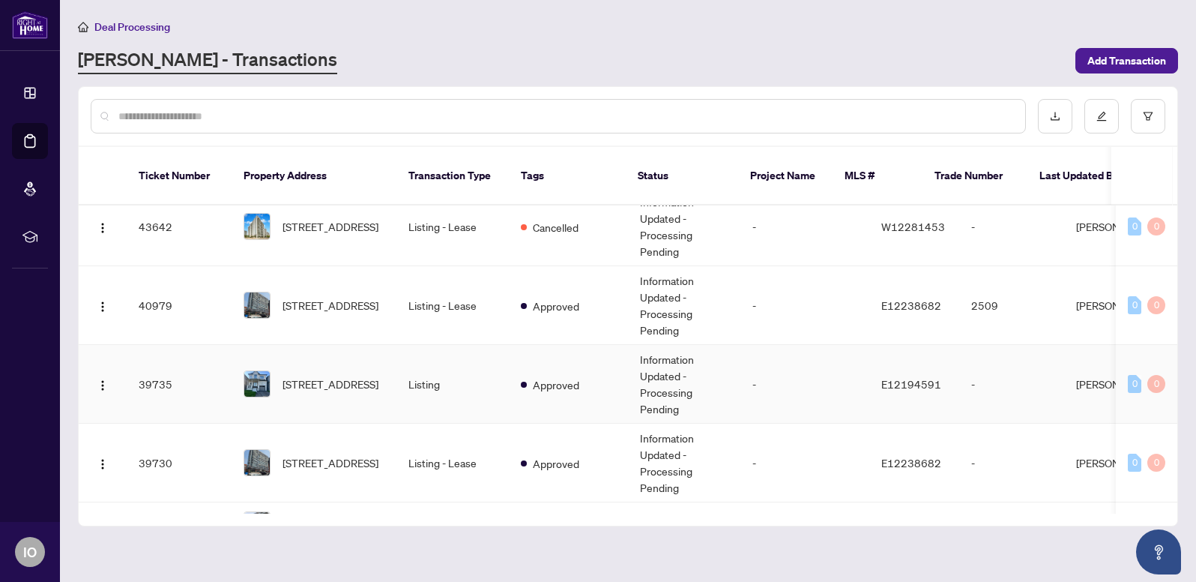
scroll to position [260, 0]
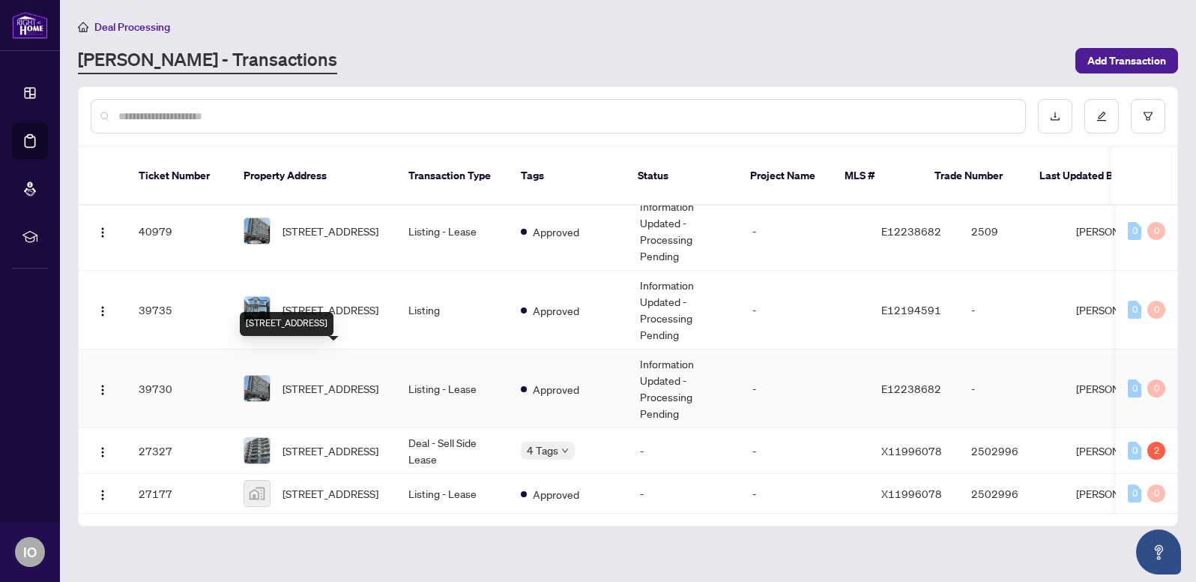
click at [361, 380] on span "[STREET_ADDRESS]" at bounding box center [331, 388] width 96 height 16
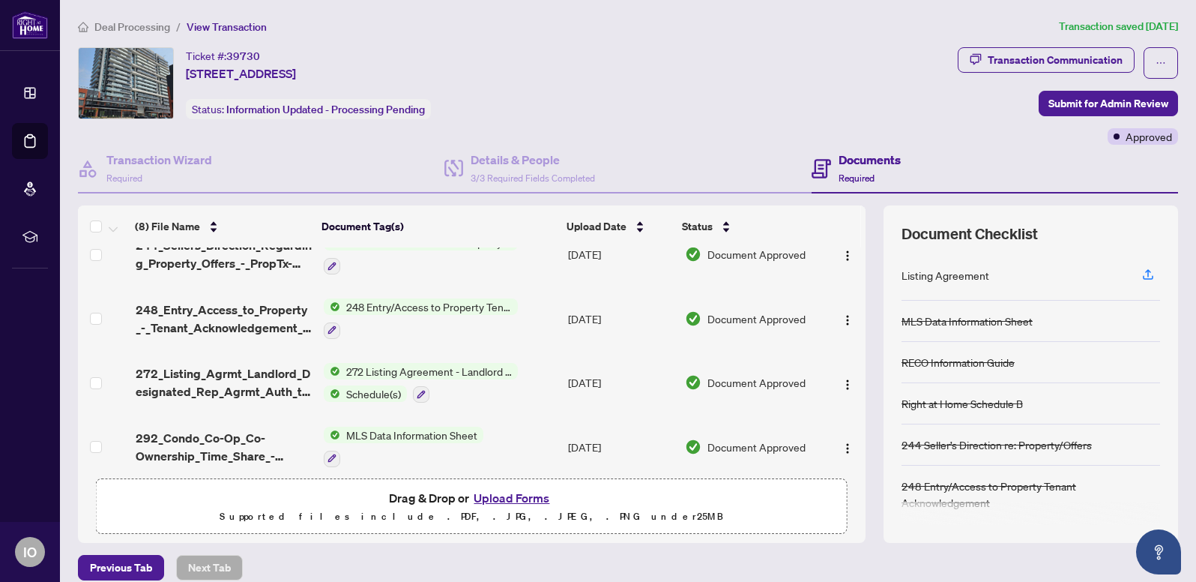
scroll to position [209, 0]
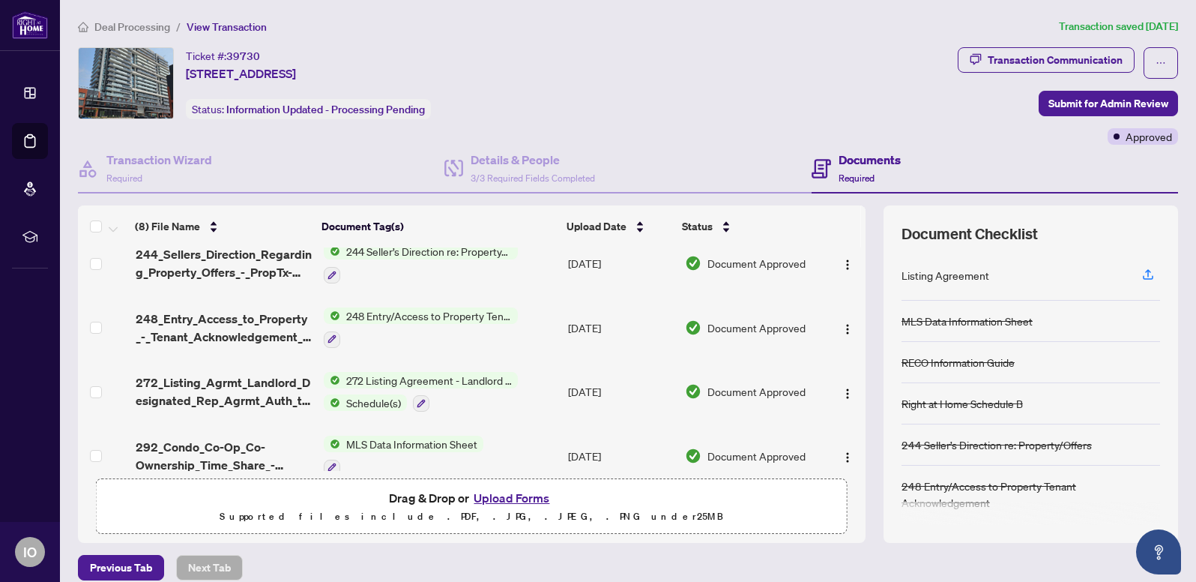
drag, startPoint x: 852, startPoint y: 326, endPoint x: 856, endPoint y: 413, distance: 87.0
click at [856, 414] on div "(8) File Name Document Tag(s) Upload Date Status Signed RECO and Listing Agreem…" at bounding box center [628, 373] width 1101 height 337
click at [516, 496] on button "Upload Forms" at bounding box center [511, 497] width 85 height 19
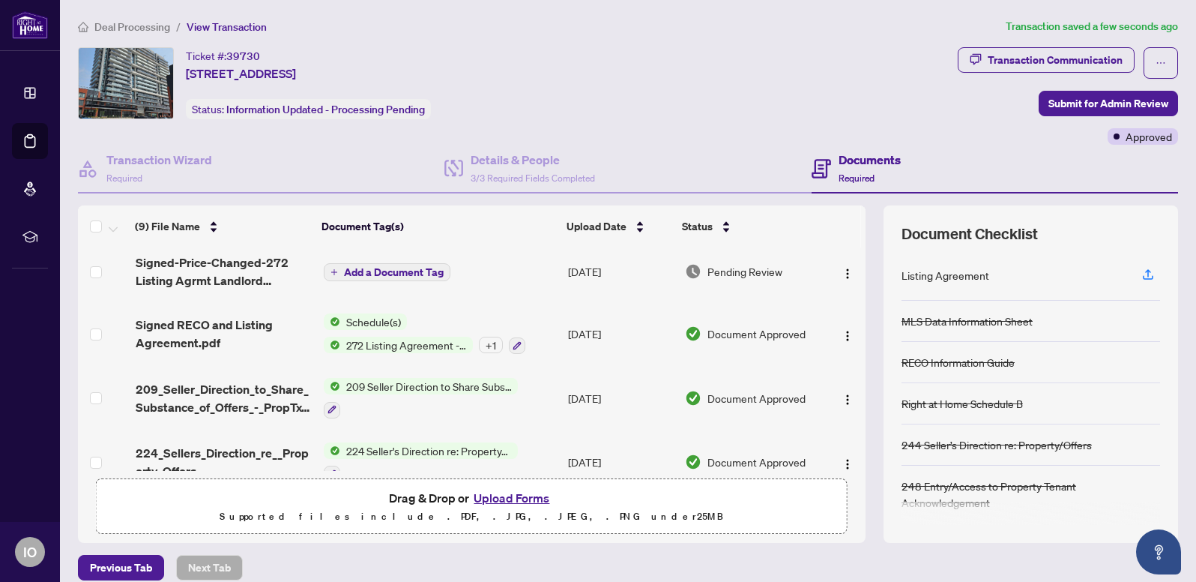
scroll to position [0, 0]
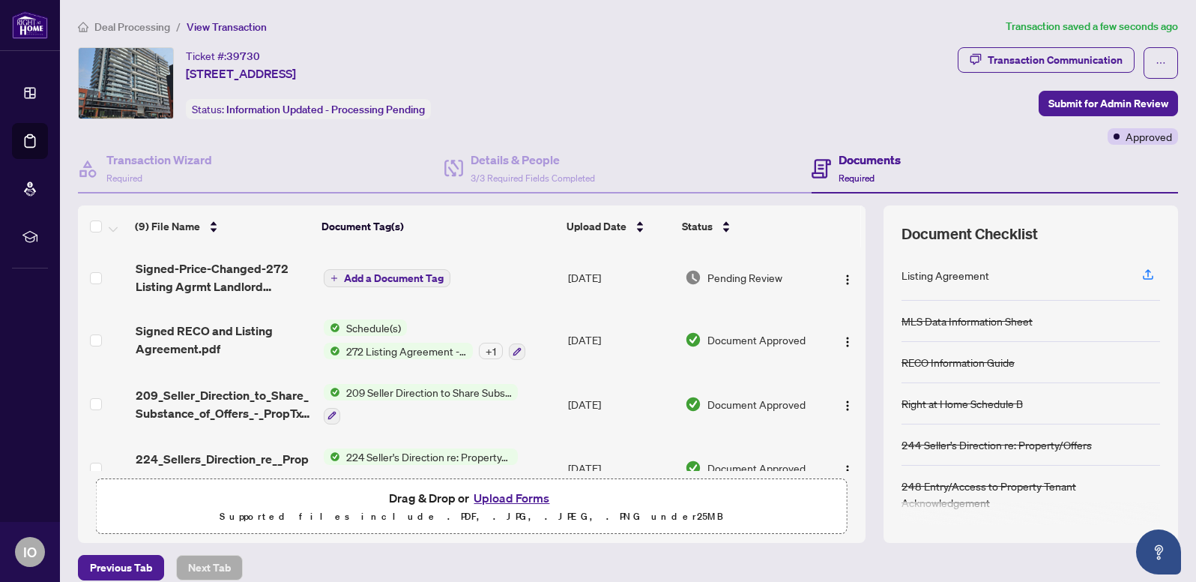
click at [429, 274] on span "Add a Document Tag" at bounding box center [394, 278] width 100 height 10
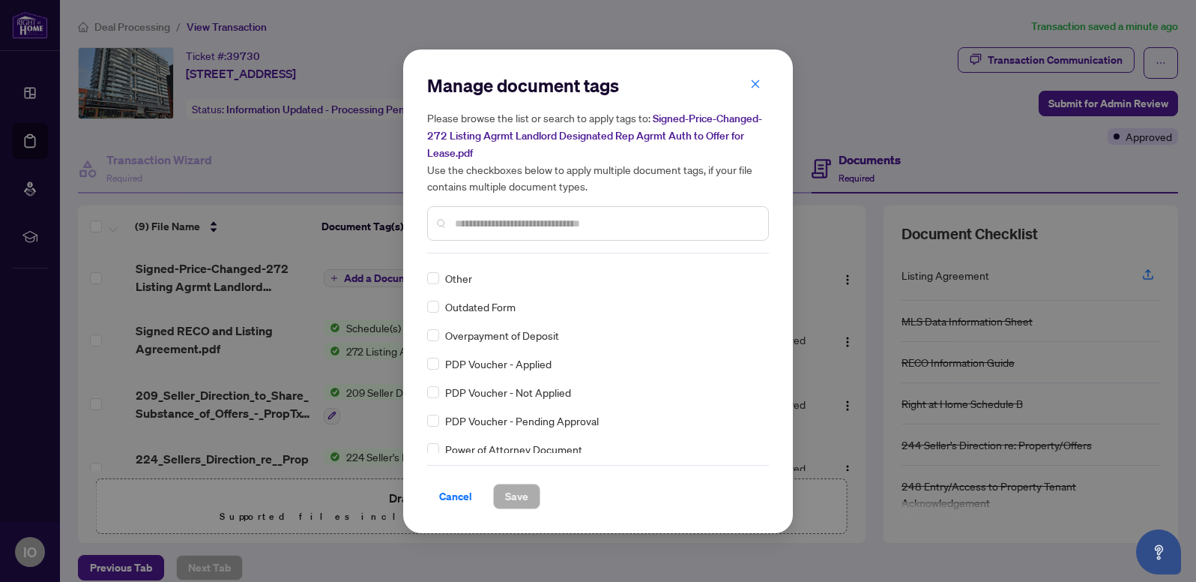
scroll to position [2549, 0]
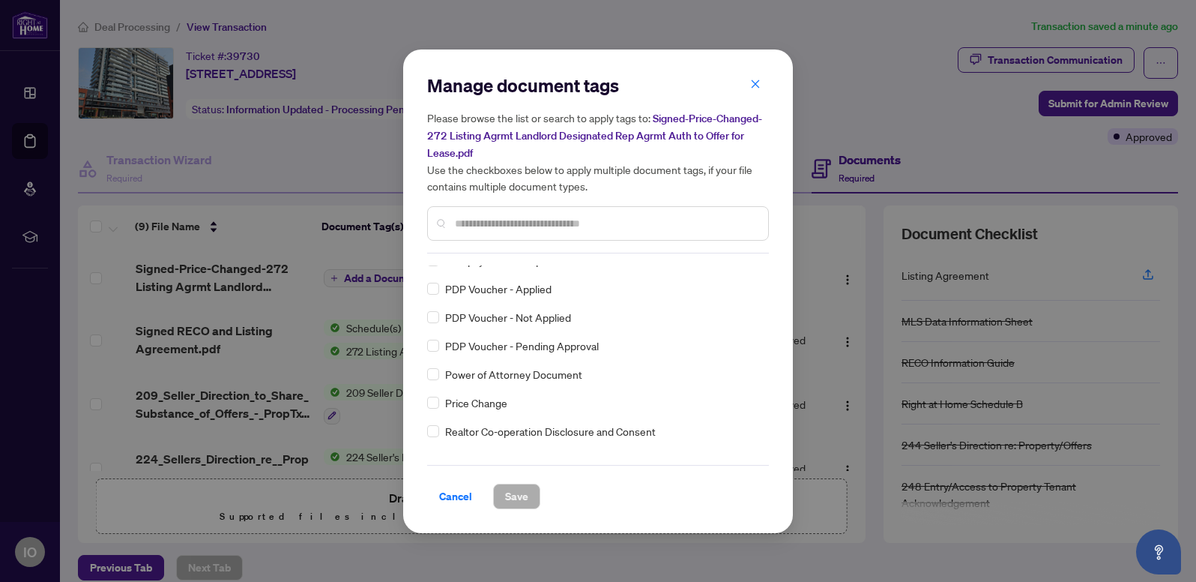
click at [436, 399] on div "Listing Agreement MLS Data Information Sheet RECO Information Guide Right at Ho…" at bounding box center [598, 358] width 342 height 187
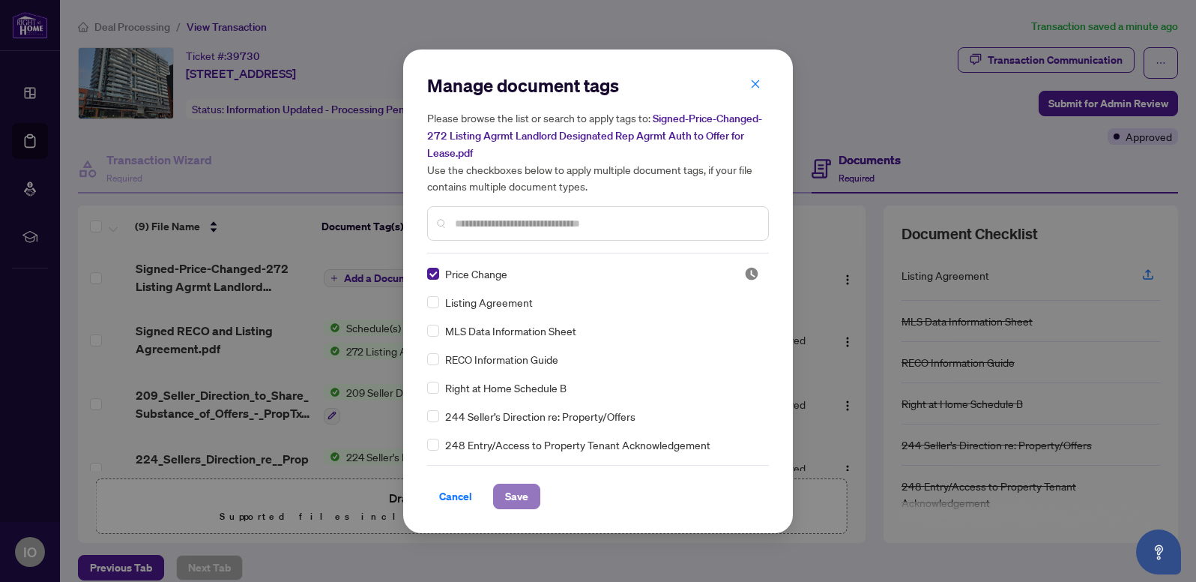
click at [520, 496] on span "Save" at bounding box center [516, 496] width 23 height 24
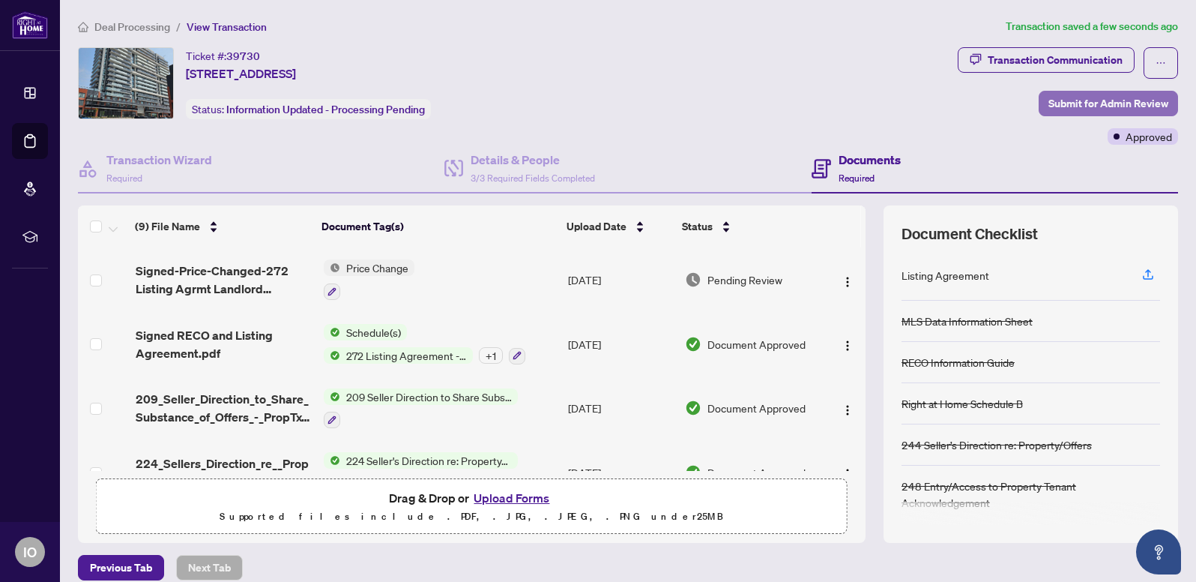
click at [1092, 103] on span "Submit for Admin Review" at bounding box center [1109, 103] width 120 height 24
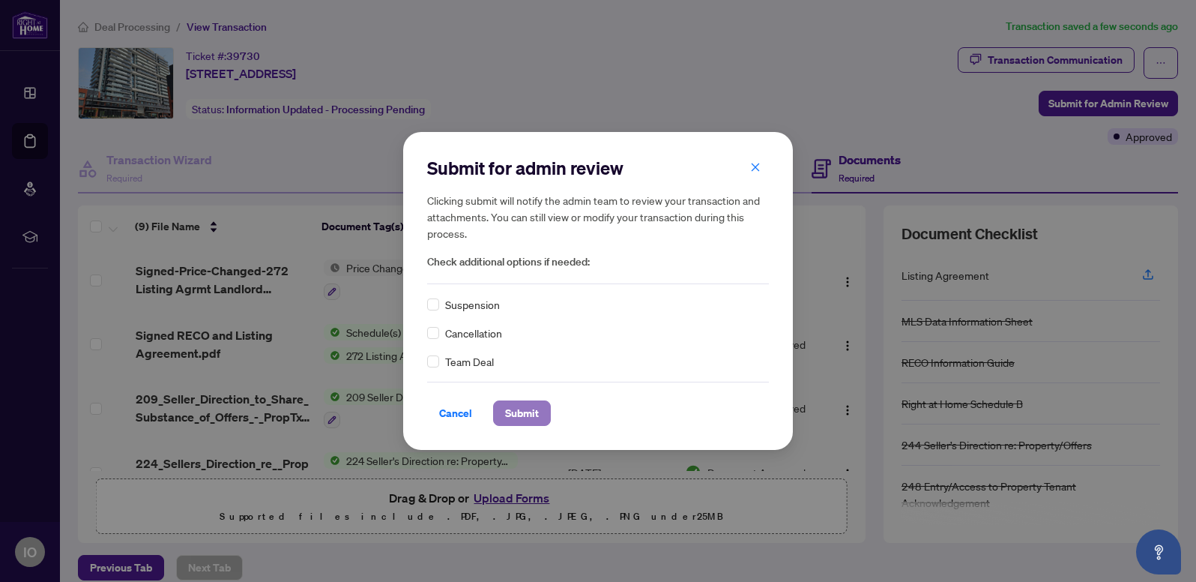
click at [529, 412] on span "Submit" at bounding box center [522, 413] width 34 height 24
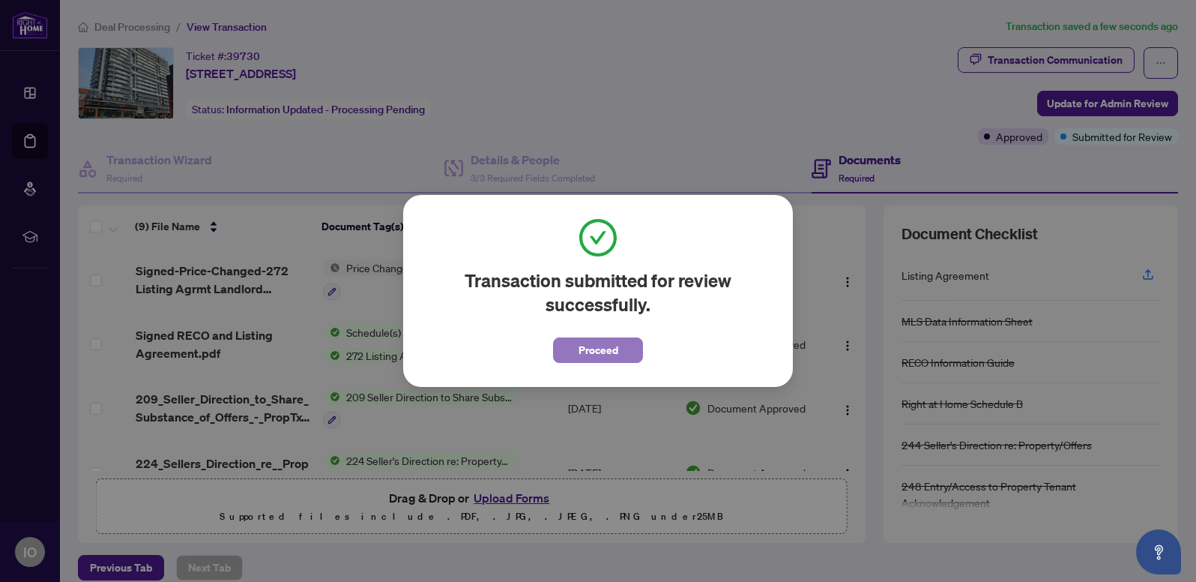
click at [595, 347] on span "Proceed" at bounding box center [599, 350] width 40 height 24
click at [595, 347] on td "[DATE]" at bounding box center [620, 344] width 117 height 64
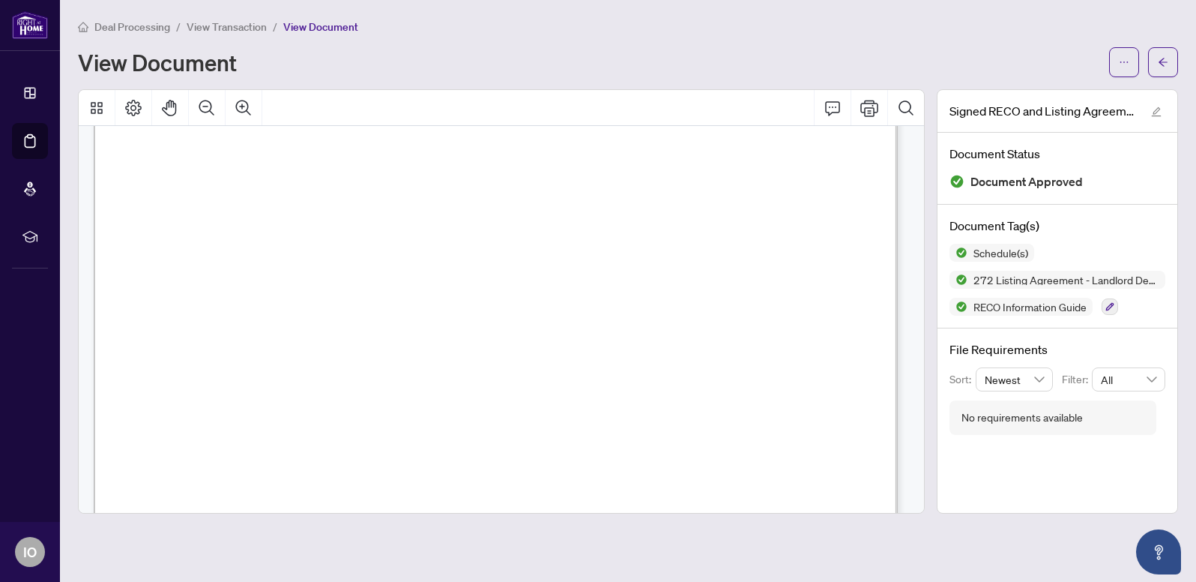
scroll to position [3898, 0]
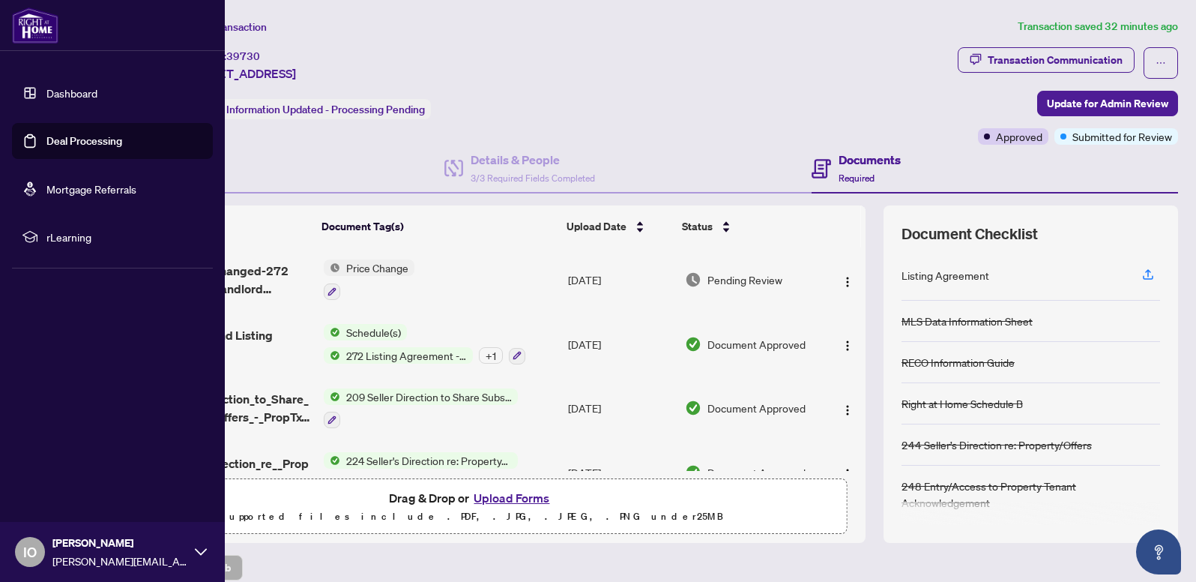
click at [79, 91] on link "Dashboard" at bounding box center [71, 92] width 51 height 13
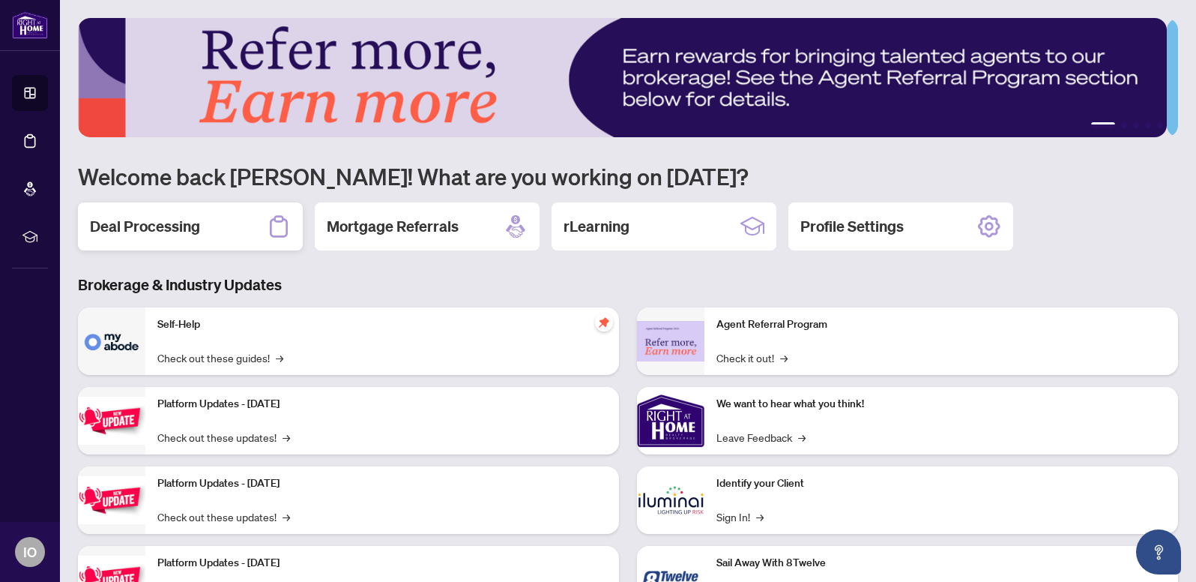
click at [198, 223] on h2 "Deal Processing" at bounding box center [145, 226] width 110 height 21
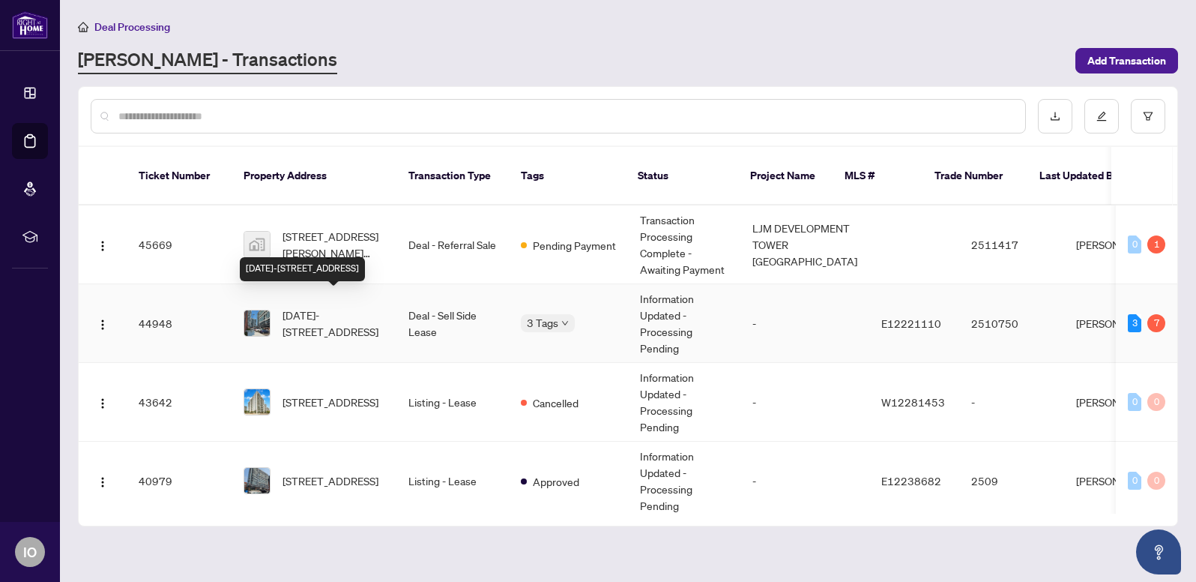
click at [355, 307] on span "[DATE]-[STREET_ADDRESS]" at bounding box center [334, 323] width 102 height 33
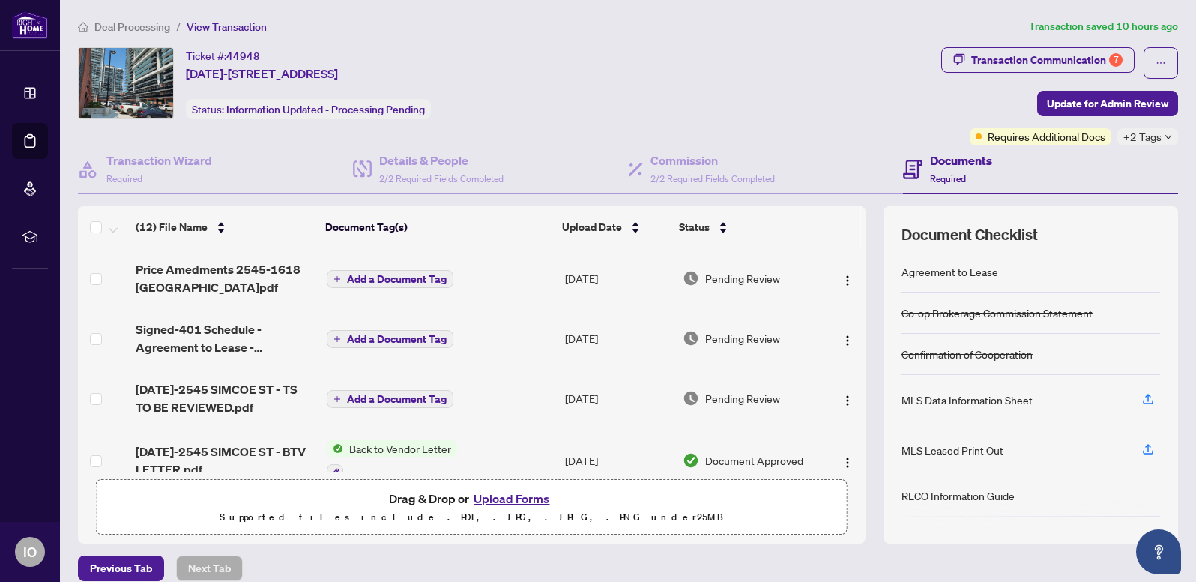
click at [731, 274] on span "Pending Review" at bounding box center [742, 278] width 75 height 16
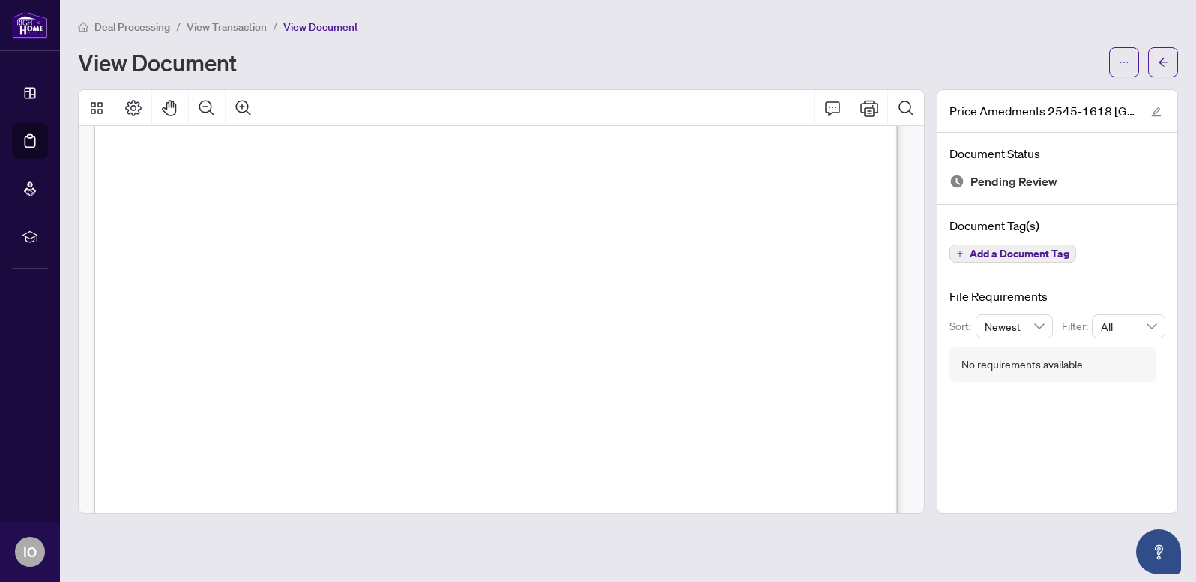
scroll to position [417, 0]
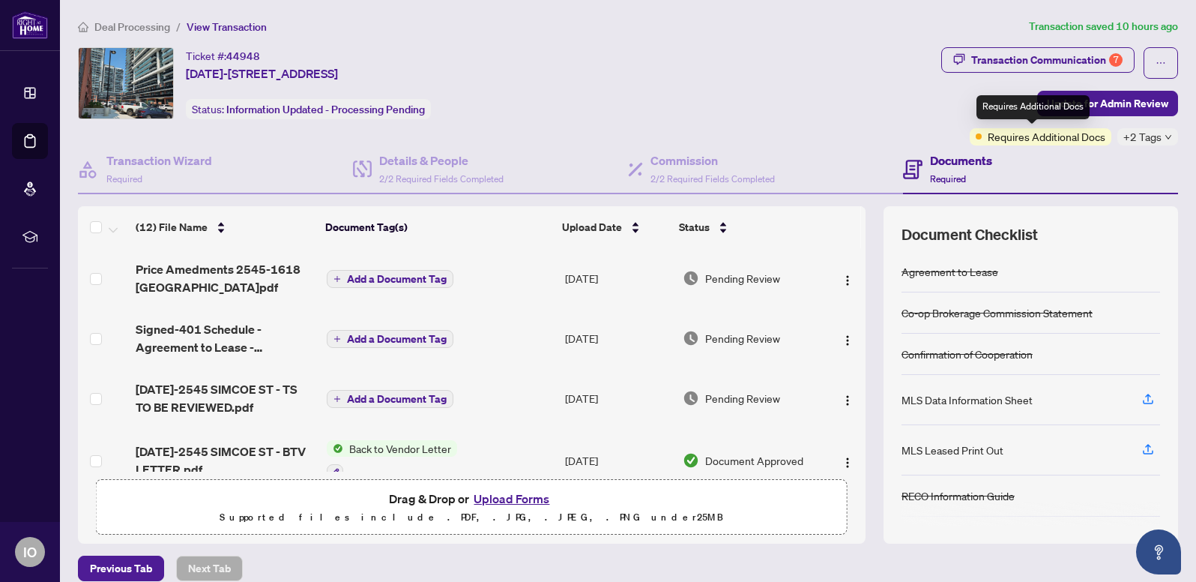
click at [970, 138] on div "Requires Additional Docs" at bounding box center [1041, 136] width 142 height 17
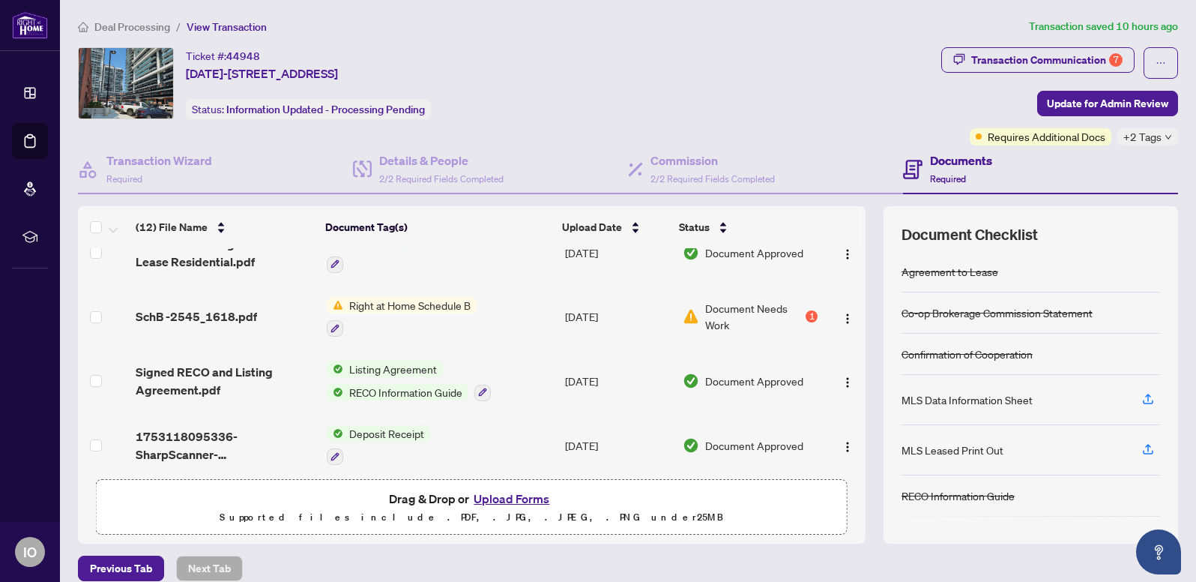
scroll to position [527, 0]
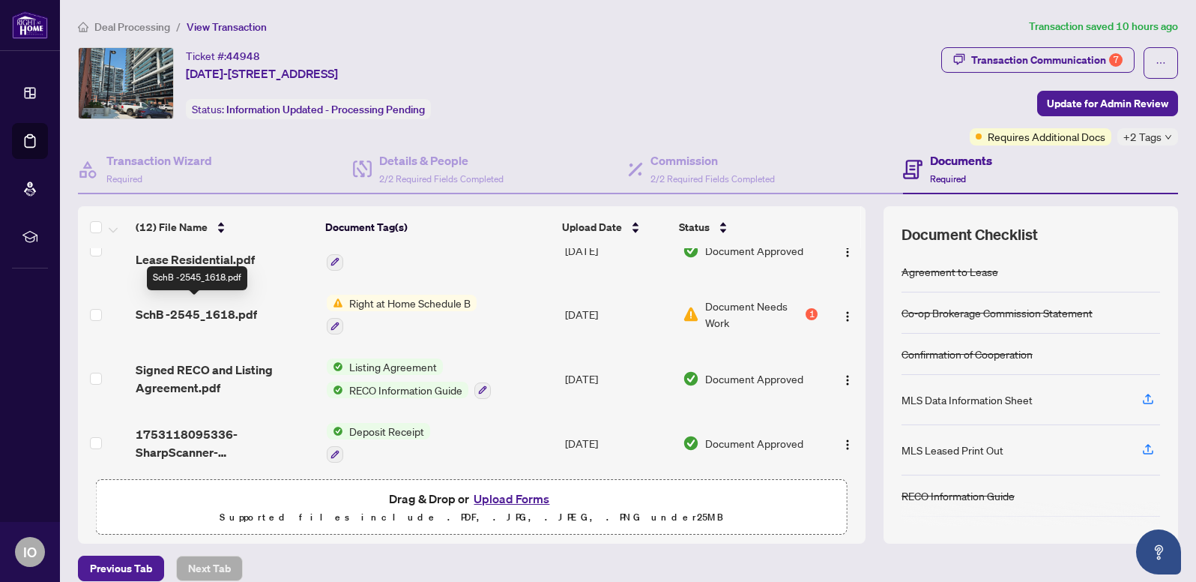
click at [219, 310] on span "SchB -2545_1618.pdf" at bounding box center [196, 314] width 121 height 18
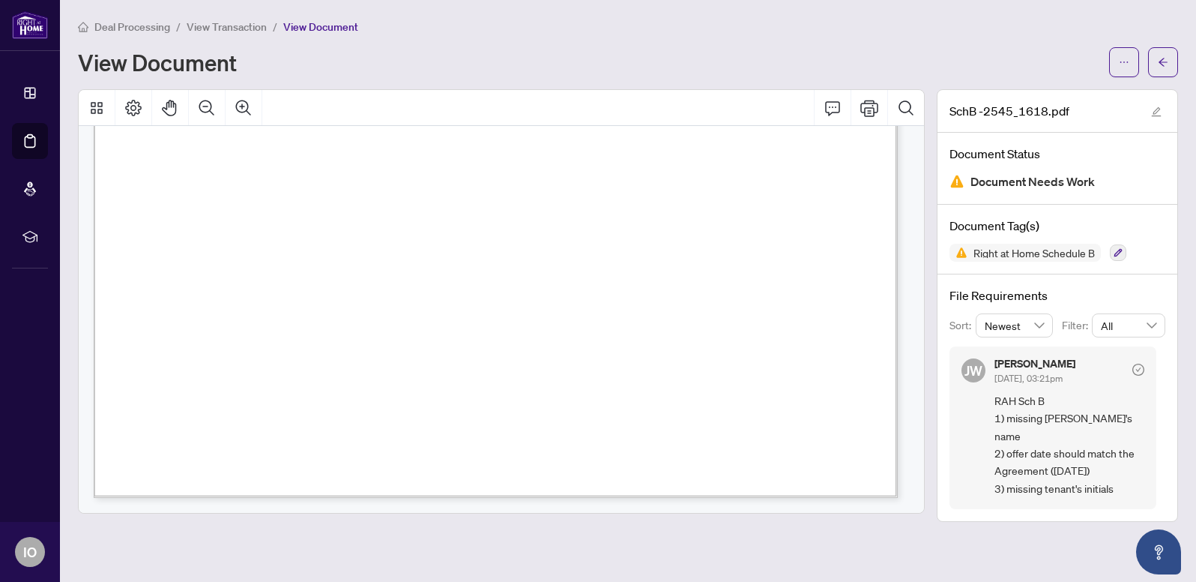
scroll to position [616, 0]
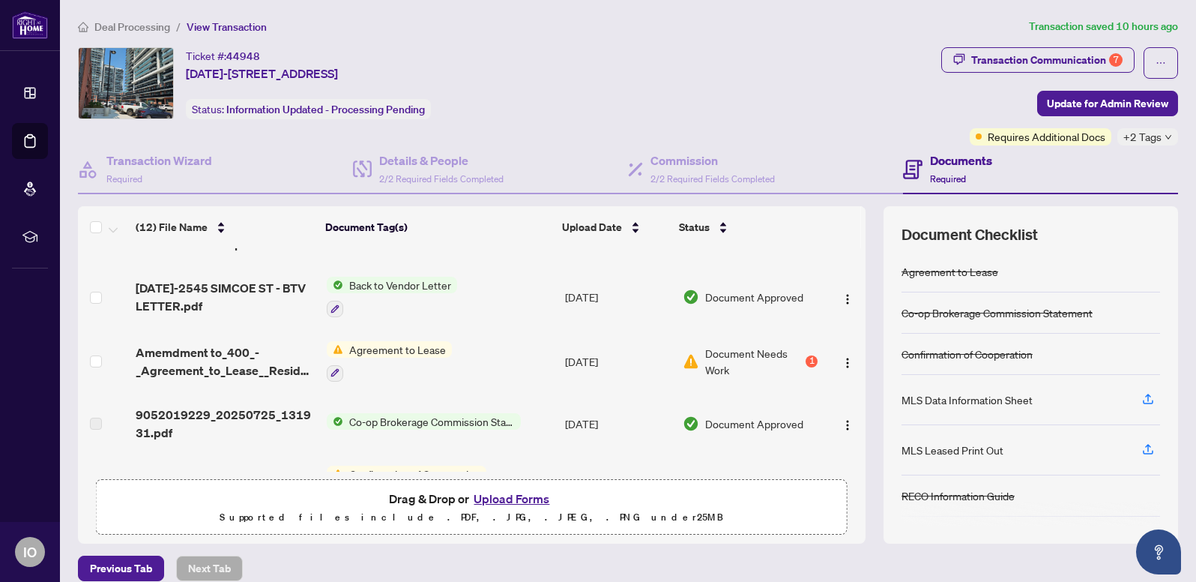
scroll to position [169, 0]
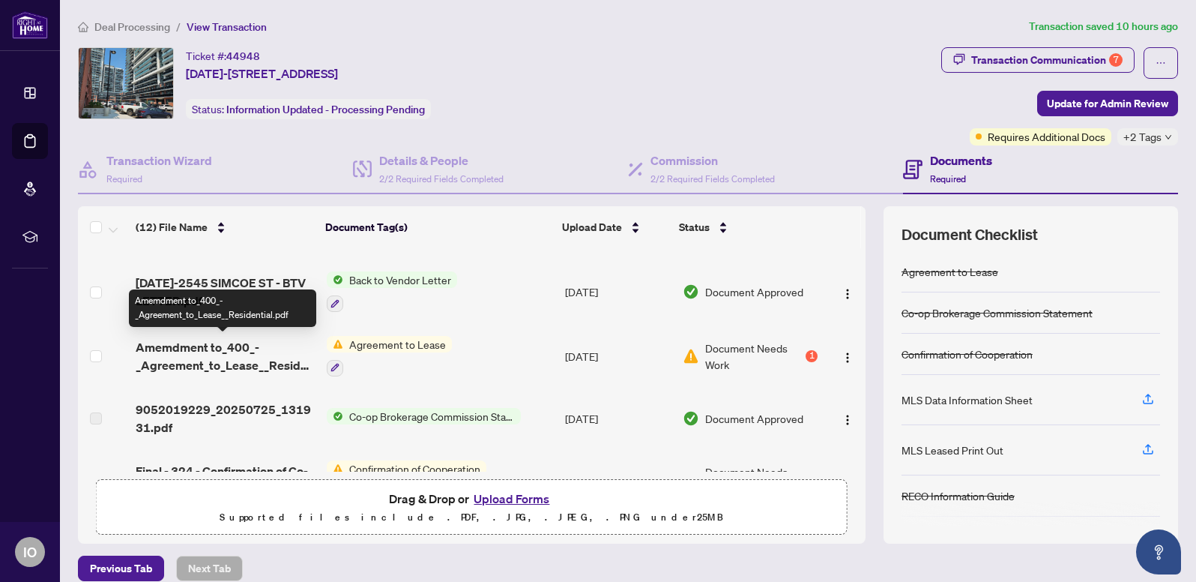
click at [258, 358] on span "Amemdment to_400_-_Agreement_to_Lease__Residential.pdf" at bounding box center [225, 356] width 178 height 36
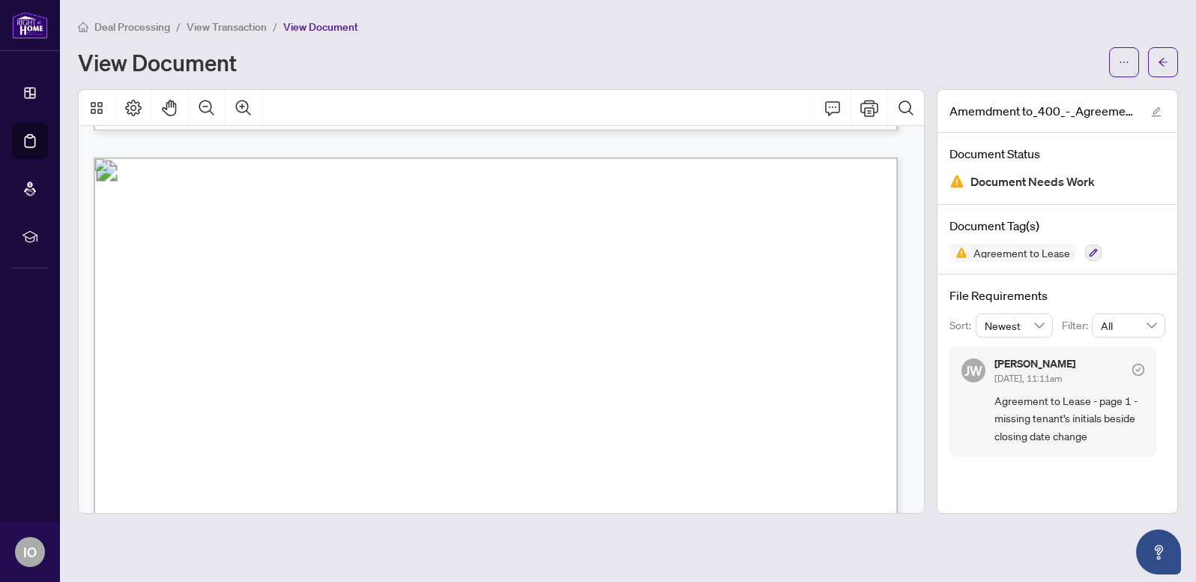
scroll to position [1199, 0]
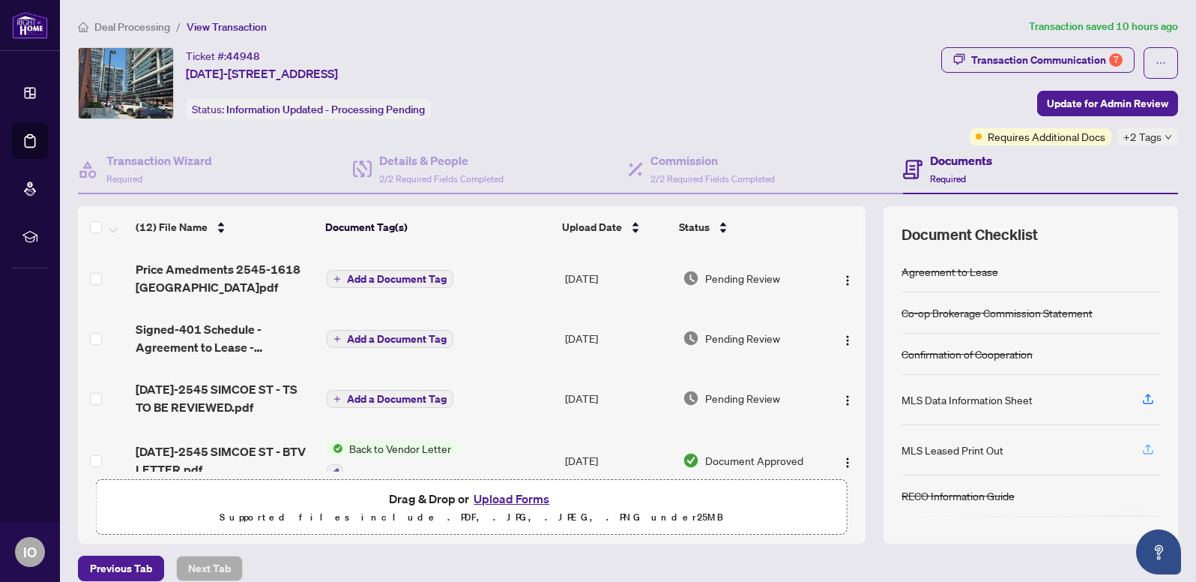
click at [1142, 445] on icon "button" at bounding box center [1148, 448] width 13 height 13
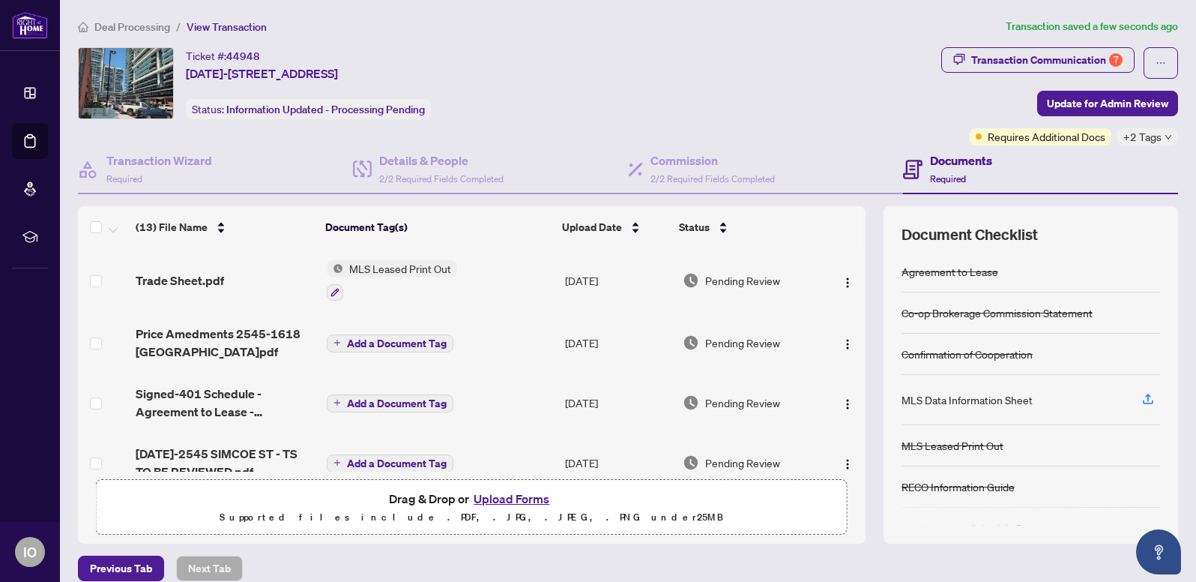
click at [391, 265] on span "MLS Leased Print Out" at bounding box center [400, 268] width 114 height 16
click at [185, 275] on span "Trade Sheet.pdf" at bounding box center [180, 280] width 88 height 18
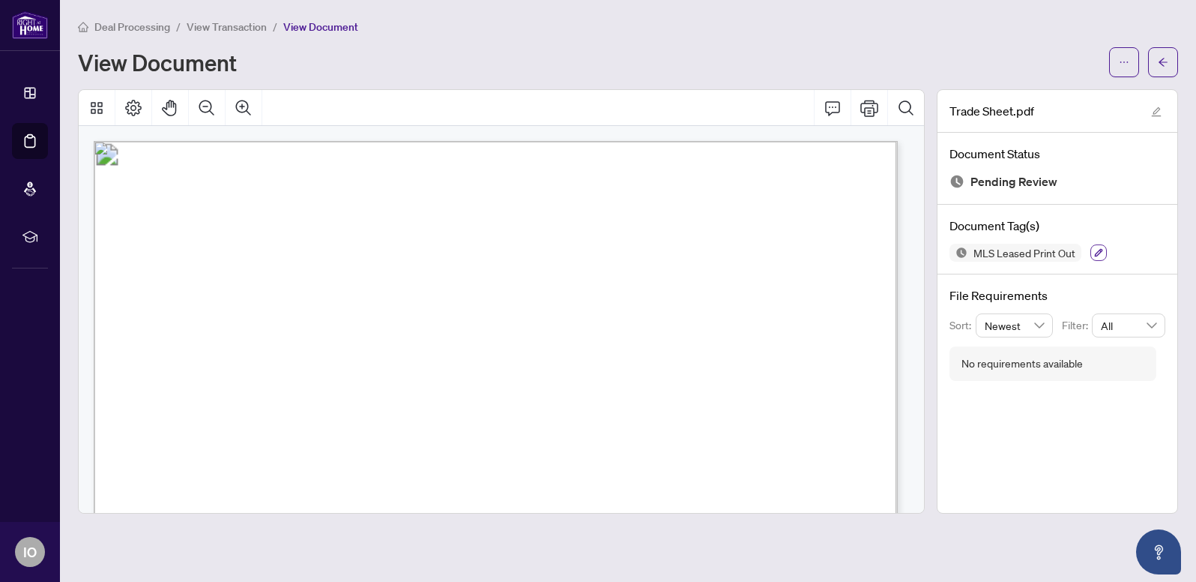
click at [1095, 248] on icon "button" at bounding box center [1099, 252] width 9 height 9
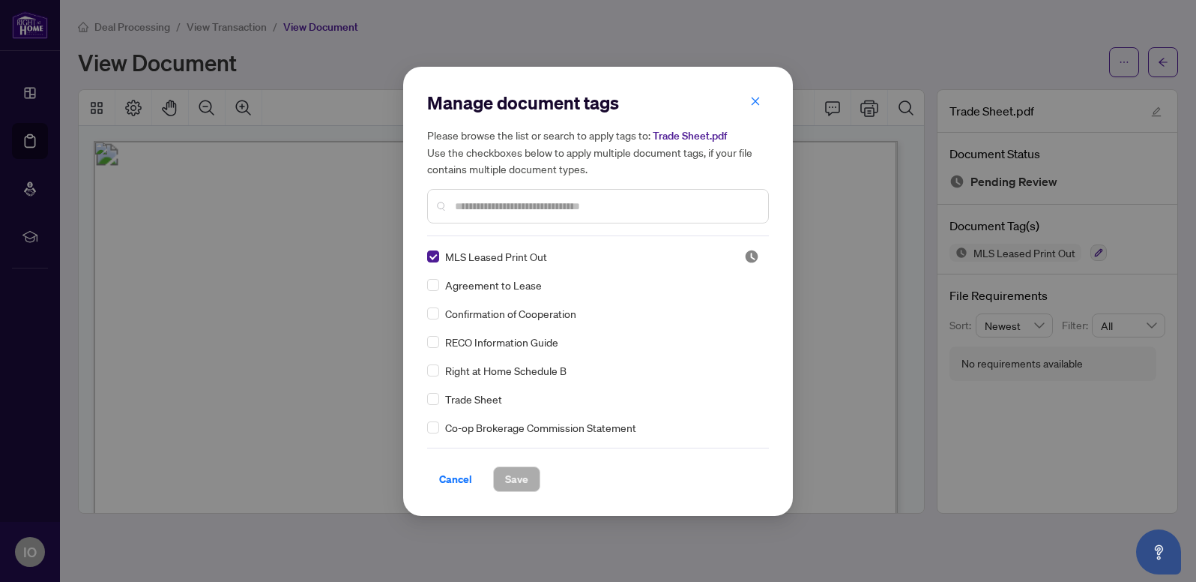
click at [465, 477] on span "Cancel" at bounding box center [455, 479] width 33 height 24
click at [465, 477] on div "Manage document tags Please browse the list or search to apply tags to: Trade S…" at bounding box center [598, 291] width 1196 height 582
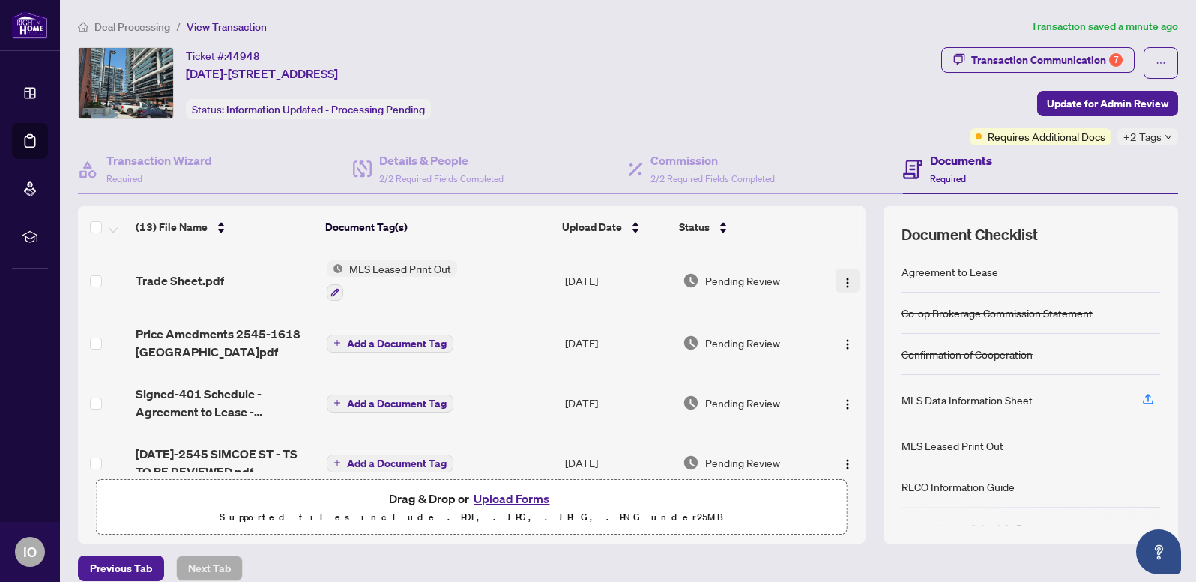
click at [842, 279] on img "button" at bounding box center [848, 283] width 12 height 12
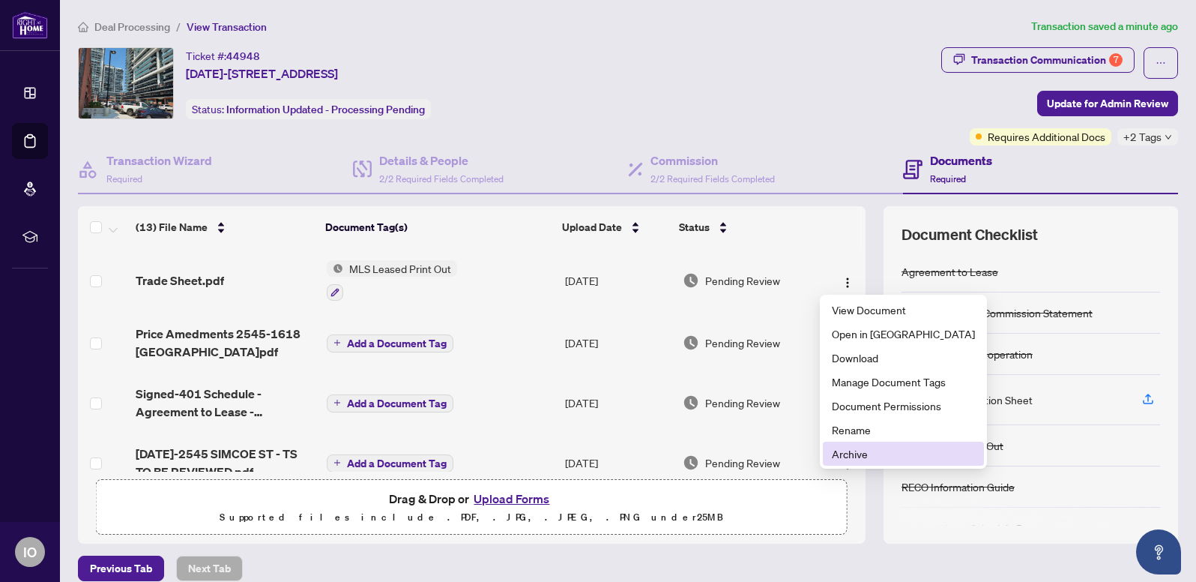
click at [853, 457] on span "Archive" at bounding box center [903, 453] width 143 height 16
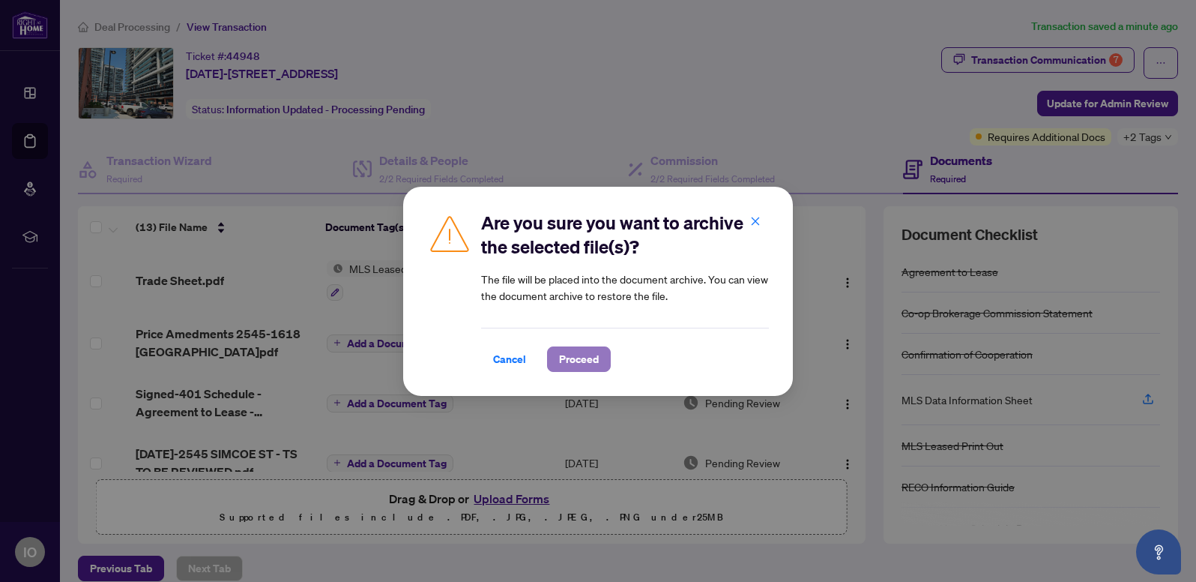
click at [586, 354] on span "Proceed" at bounding box center [579, 359] width 40 height 24
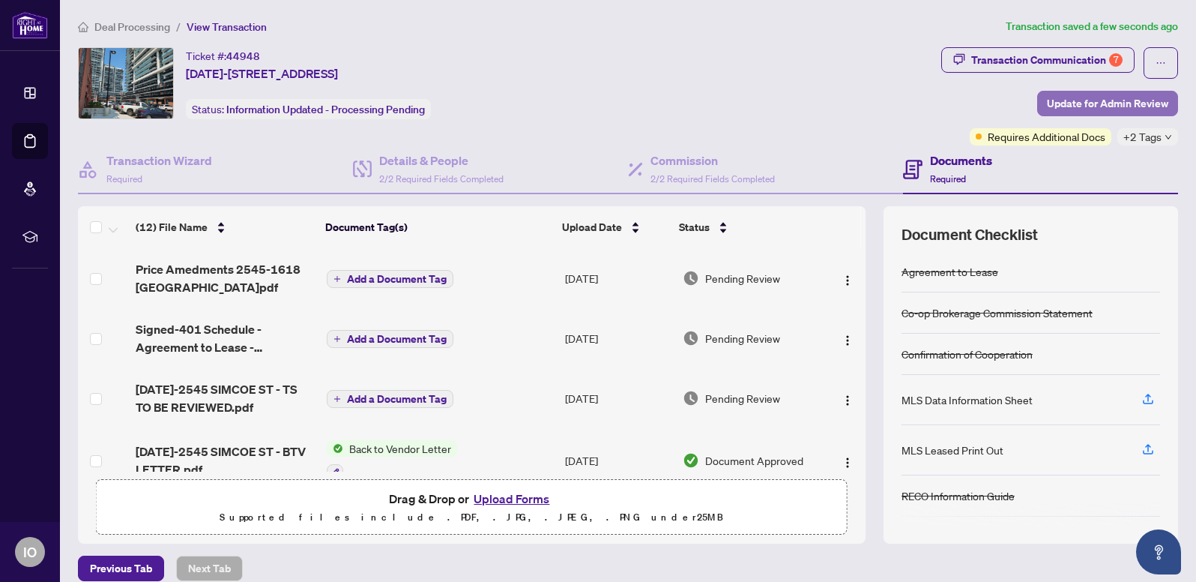
click at [1097, 104] on span "Update for Admin Review" at bounding box center [1107, 103] width 121 height 24
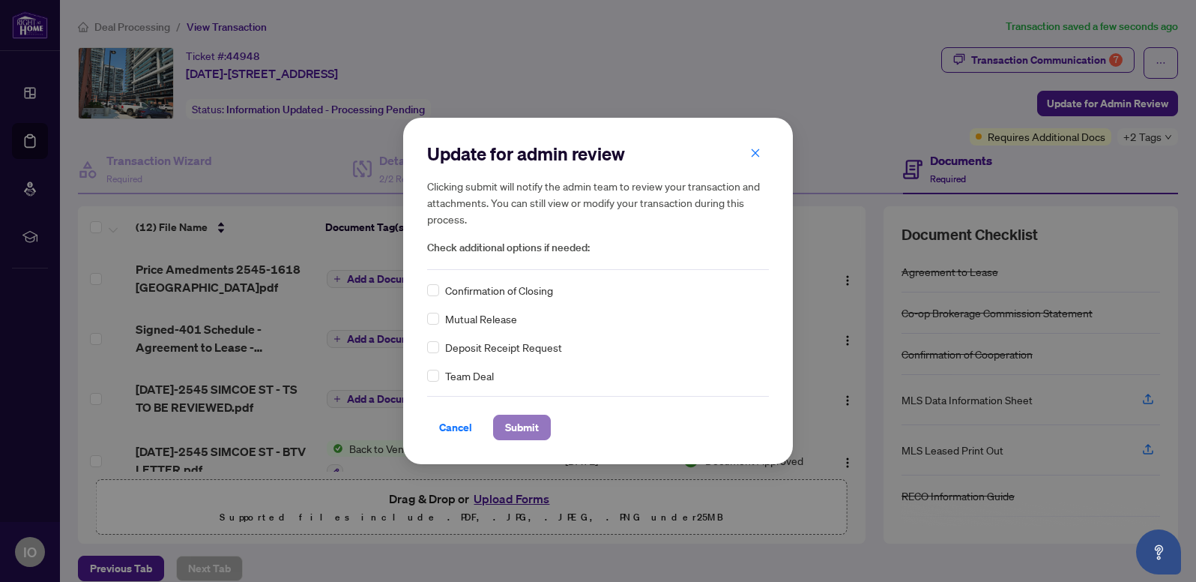
click at [529, 430] on span "Submit" at bounding box center [522, 427] width 34 height 24
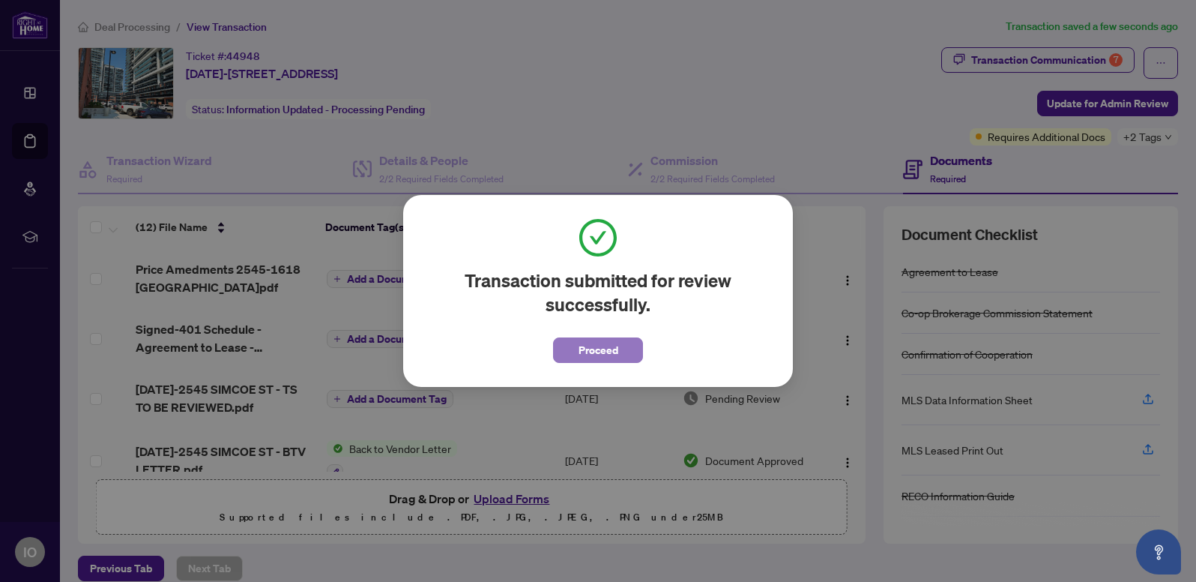
click at [614, 346] on span "Proceed" at bounding box center [599, 350] width 40 height 24
